Goal: Task Accomplishment & Management: Complete application form

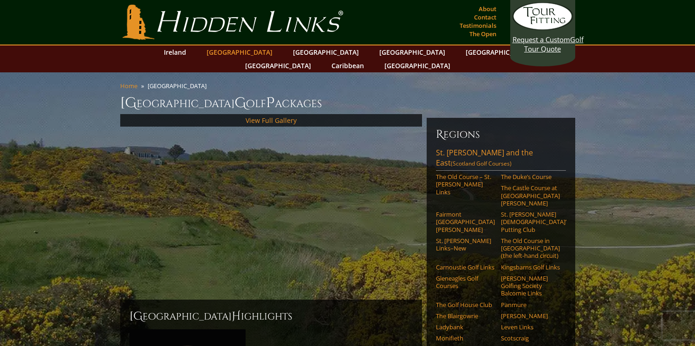
click at [241, 51] on link "[GEOGRAPHIC_DATA]" at bounding box center [239, 52] width 75 height 13
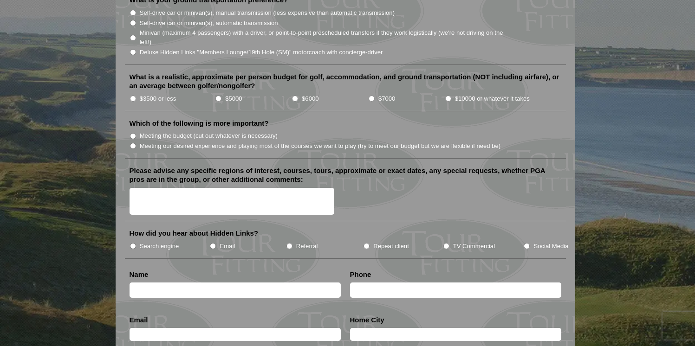
scroll to position [1207, 0]
